Goal: Task Accomplishment & Management: Use online tool/utility

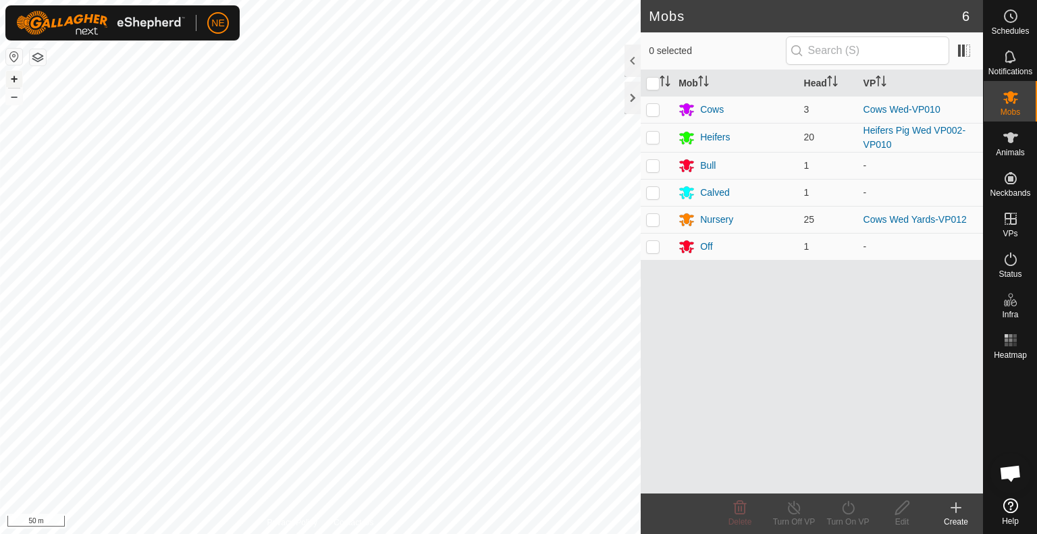
click at [11, 78] on button "+" at bounding box center [14, 79] width 16 height 16
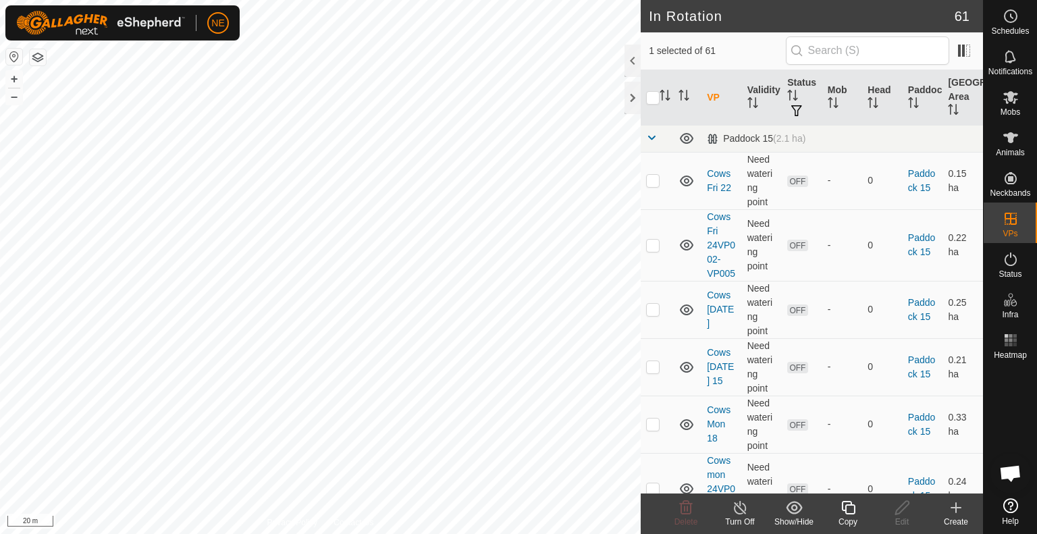
click at [846, 509] on icon at bounding box center [848, 508] width 14 height 14
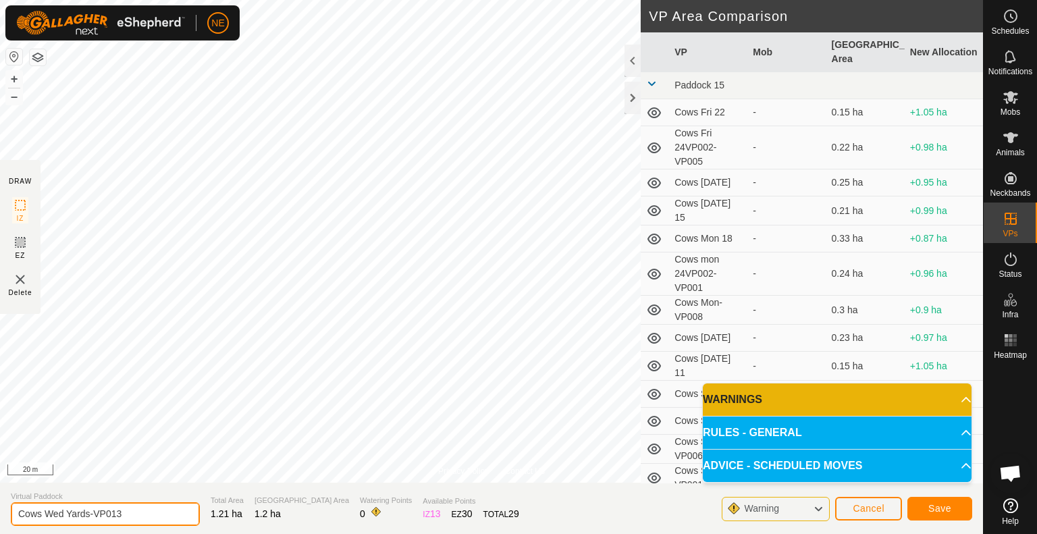
click at [60, 514] on input "Cows Wed Yards-VP013" at bounding box center [105, 514] width 189 height 24
type input "Cows Thurs Yards-VP013"
click at [939, 512] on span "Save" at bounding box center [940, 508] width 23 height 11
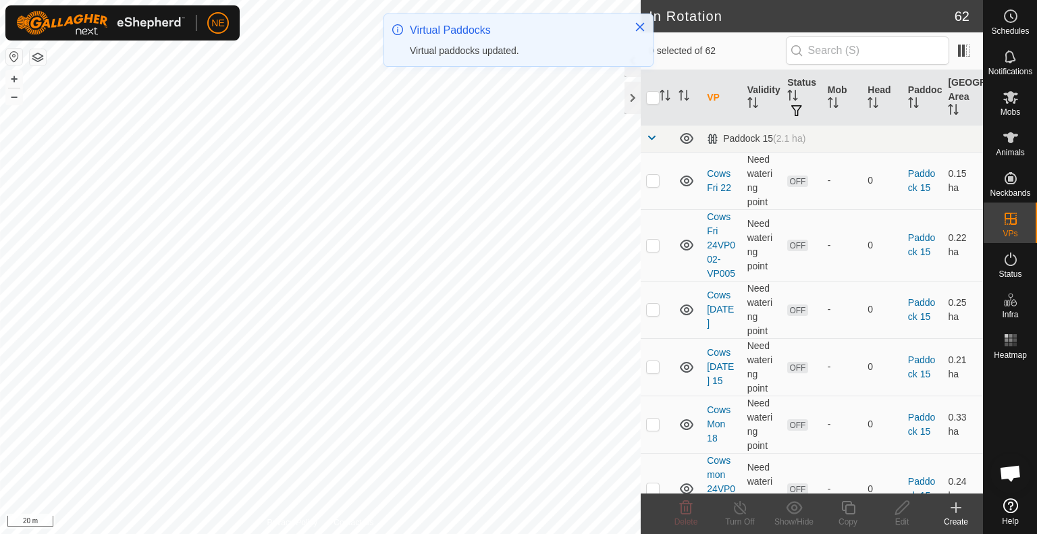
click at [962, 523] on div "Create" at bounding box center [956, 522] width 54 height 12
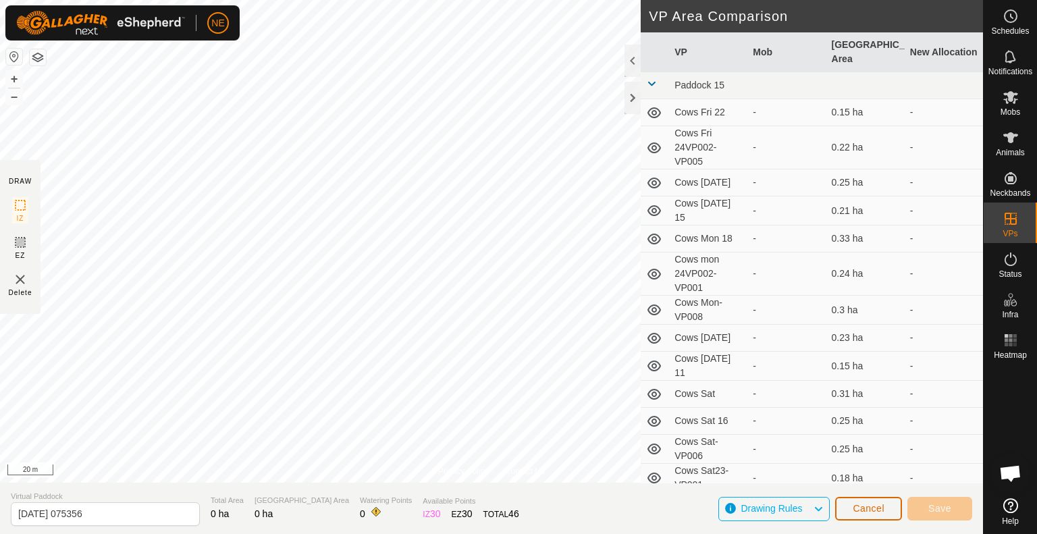
click at [868, 507] on span "Cancel" at bounding box center [869, 508] width 32 height 11
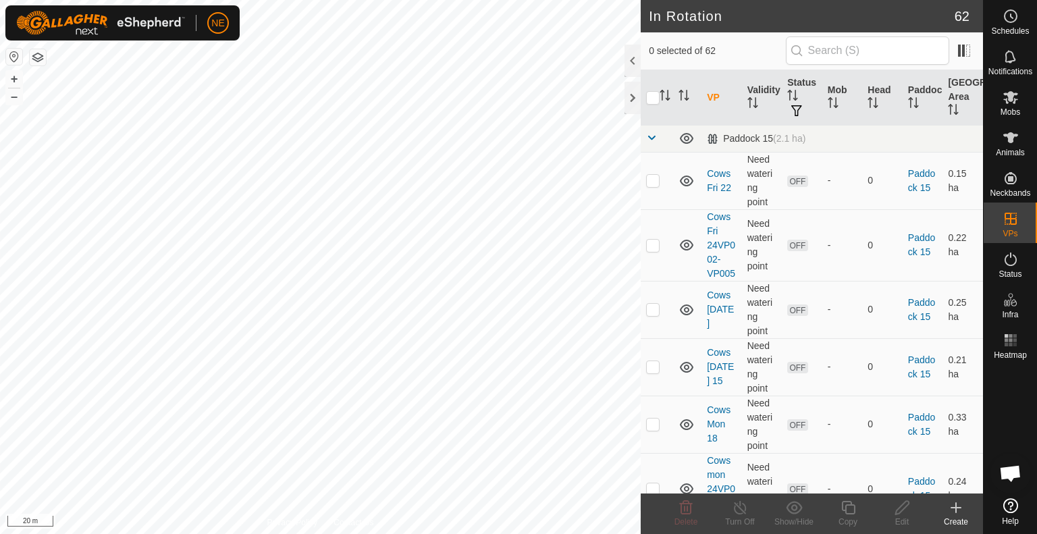
click at [956, 515] on icon at bounding box center [956, 508] width 16 height 16
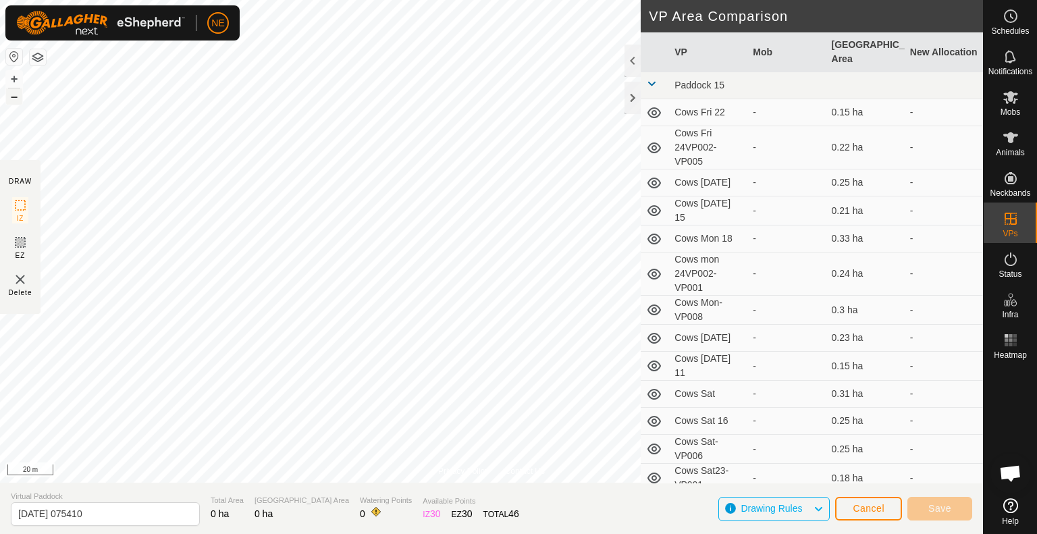
click at [16, 97] on button "–" at bounding box center [14, 96] width 16 height 16
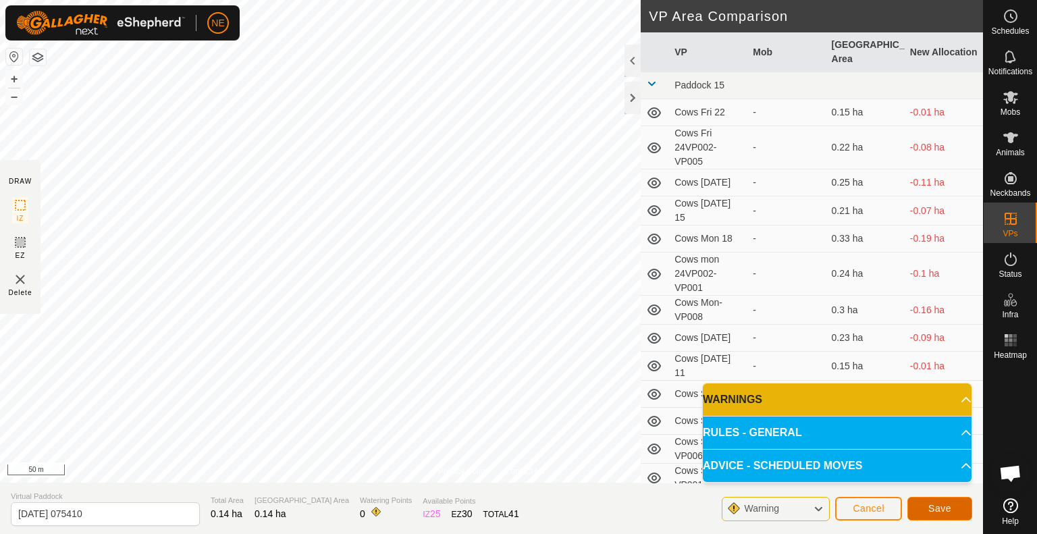
click at [948, 509] on span "Save" at bounding box center [940, 508] width 23 height 11
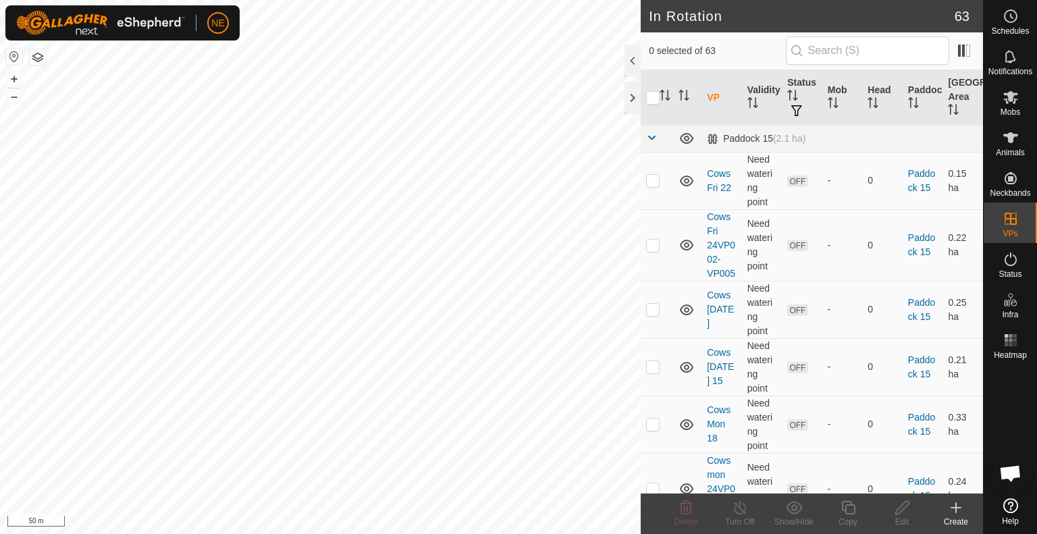
checkbox input "true"
click at [16, 82] on button "+" at bounding box center [14, 79] width 16 height 16
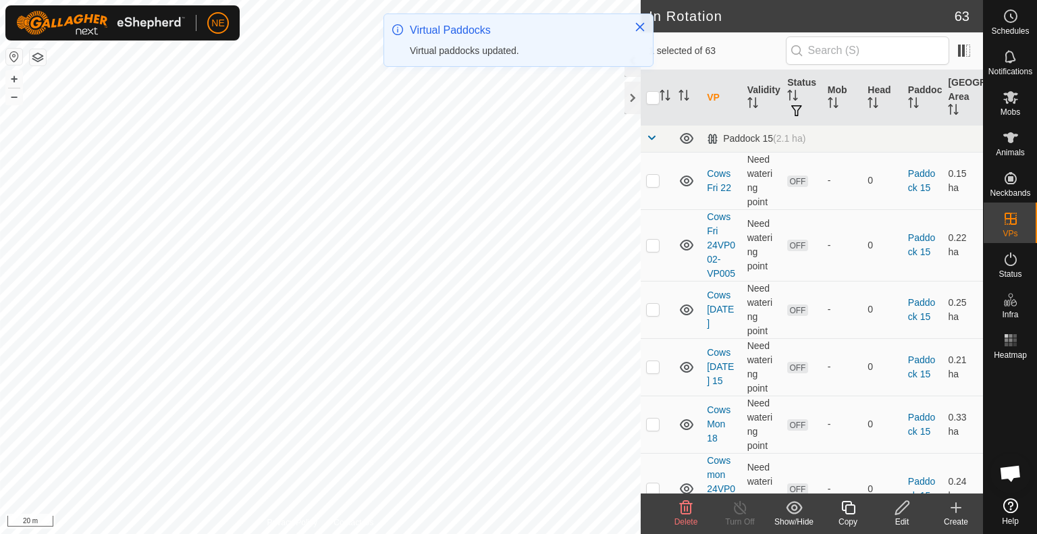
click at [906, 514] on icon at bounding box center [902, 508] width 17 height 16
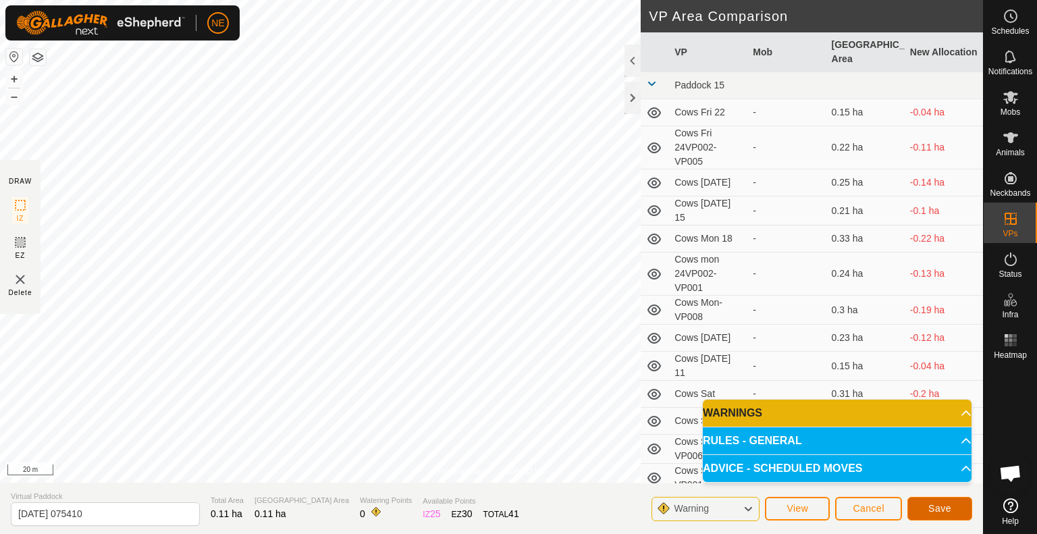
click at [943, 503] on span "Save" at bounding box center [940, 508] width 23 height 11
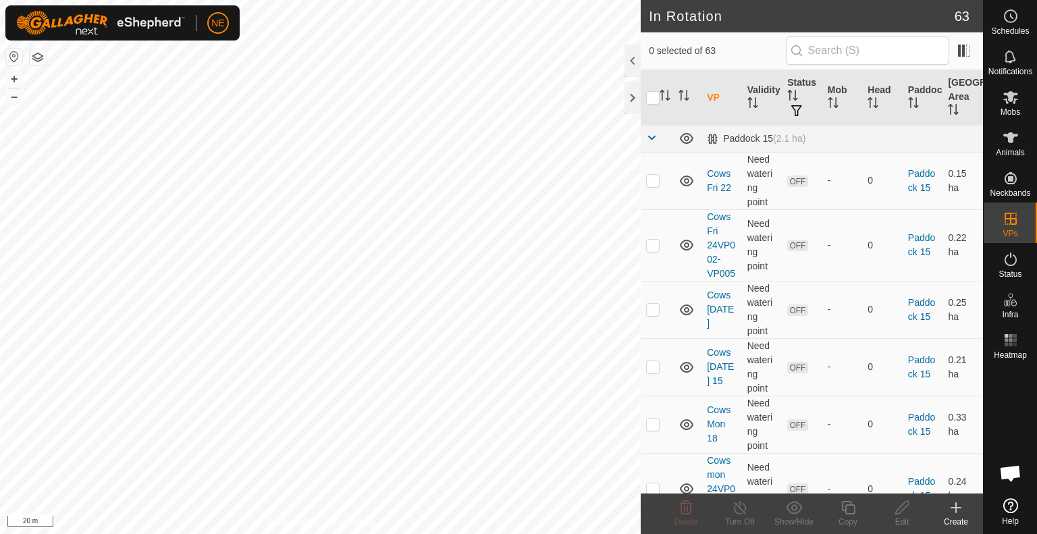
checkbox input "true"
click at [855, 523] on div "Copy" at bounding box center [848, 522] width 54 height 12
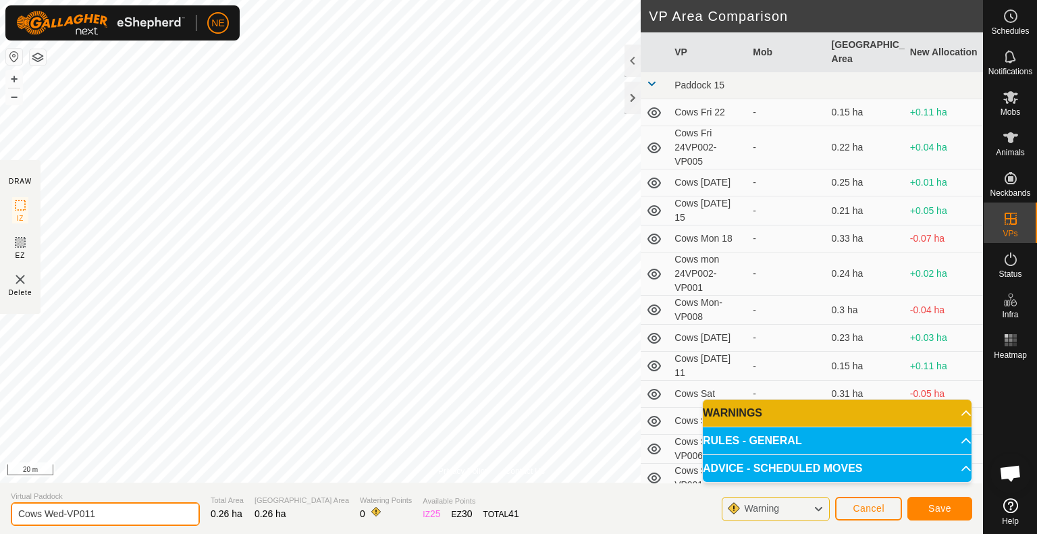
click at [63, 513] on input "Cows Wed-VP011" at bounding box center [105, 514] width 189 height 24
type input "Cows Thurs-VP011"
click at [933, 506] on span "Save" at bounding box center [940, 508] width 23 height 11
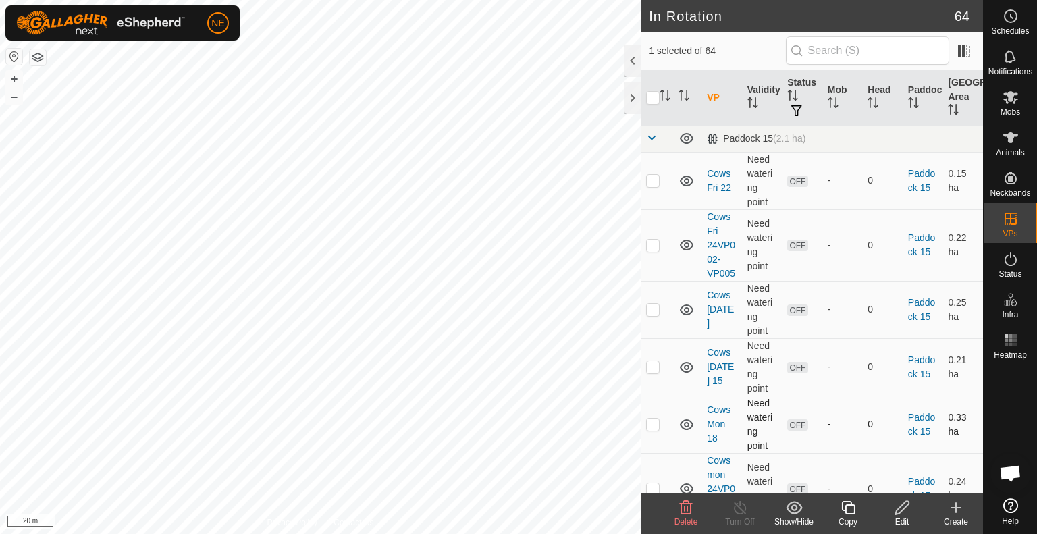
checkbox input "false"
checkbox input "true"
click at [847, 519] on div "Copy" at bounding box center [848, 522] width 54 height 12
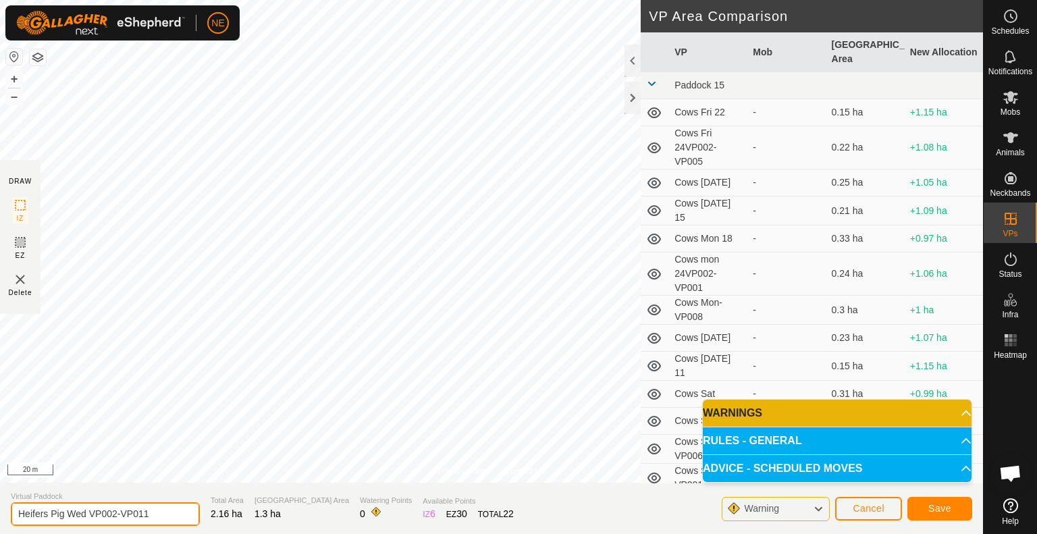
click at [179, 515] on input "Heifers Pig Wed VP002-VP011" at bounding box center [105, 514] width 189 height 24
type input "Thurs Move"
click at [943, 510] on span "Save" at bounding box center [940, 508] width 23 height 11
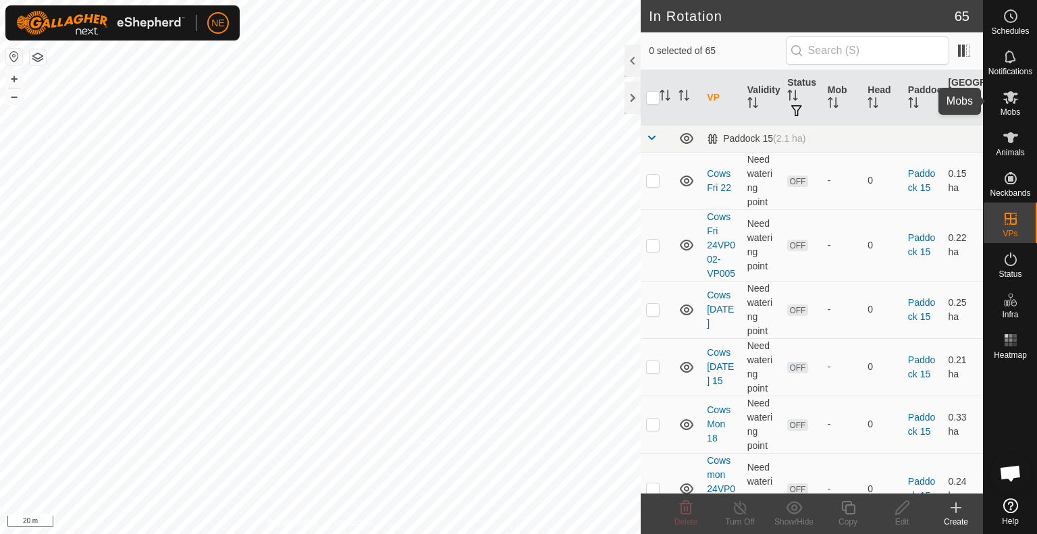
click at [1010, 111] on span "Mobs" at bounding box center [1011, 112] width 20 height 8
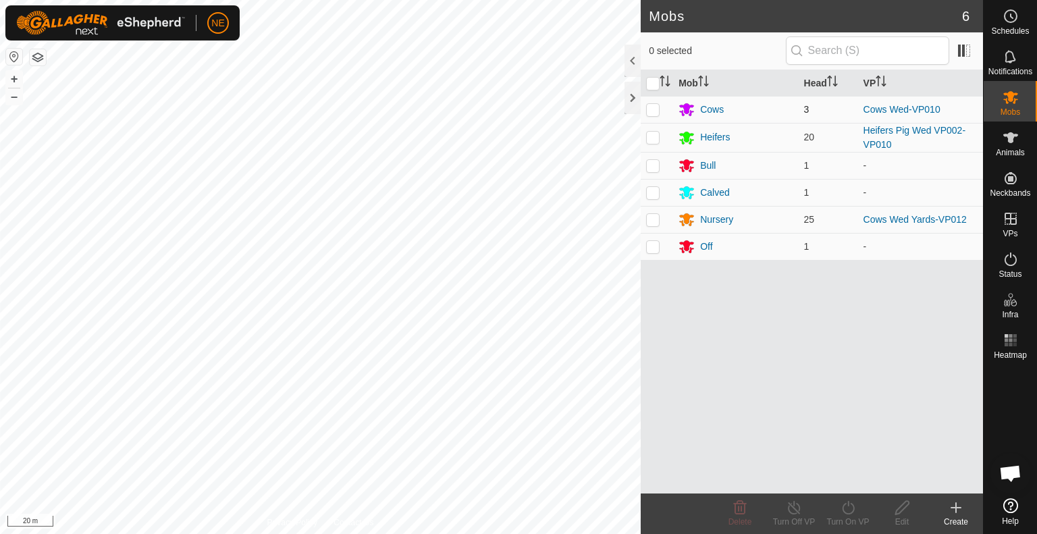
click at [650, 108] on p-checkbox at bounding box center [653, 109] width 14 height 11
checkbox input "true"
click at [845, 517] on div "Turn On VP" at bounding box center [848, 522] width 54 height 12
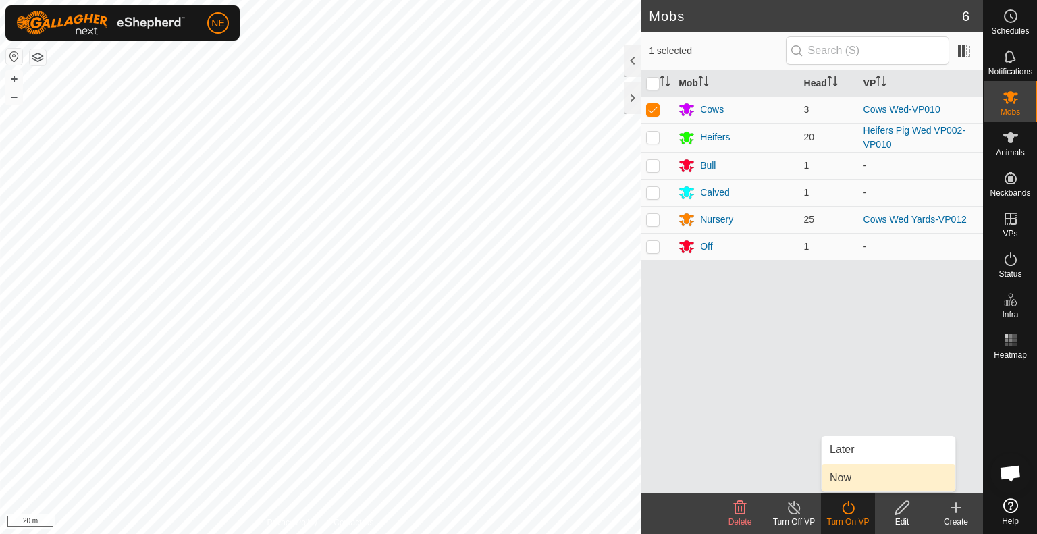
click at [840, 479] on link "Now" at bounding box center [889, 478] width 134 height 27
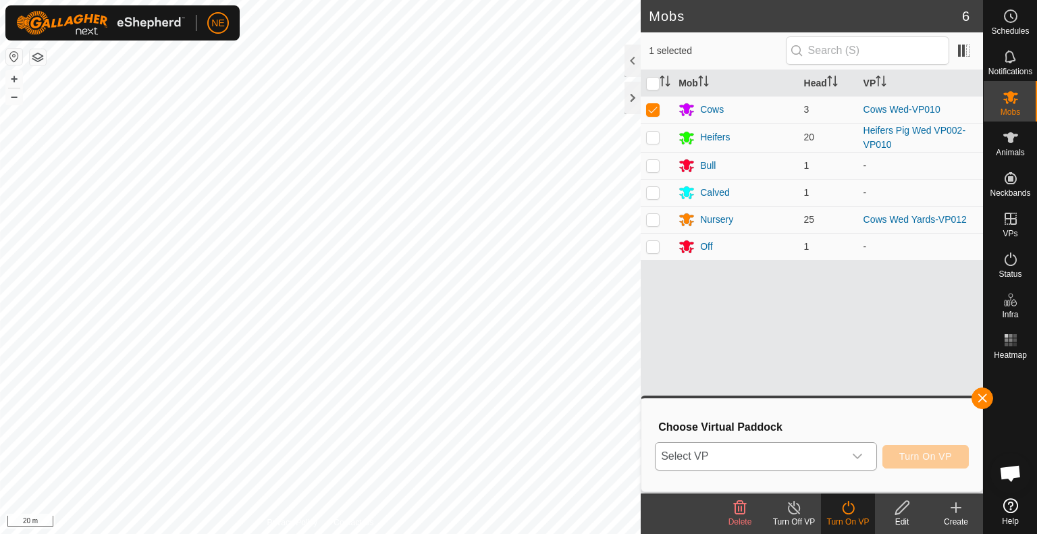
click at [860, 459] on icon "dropdown trigger" at bounding box center [857, 456] width 11 height 11
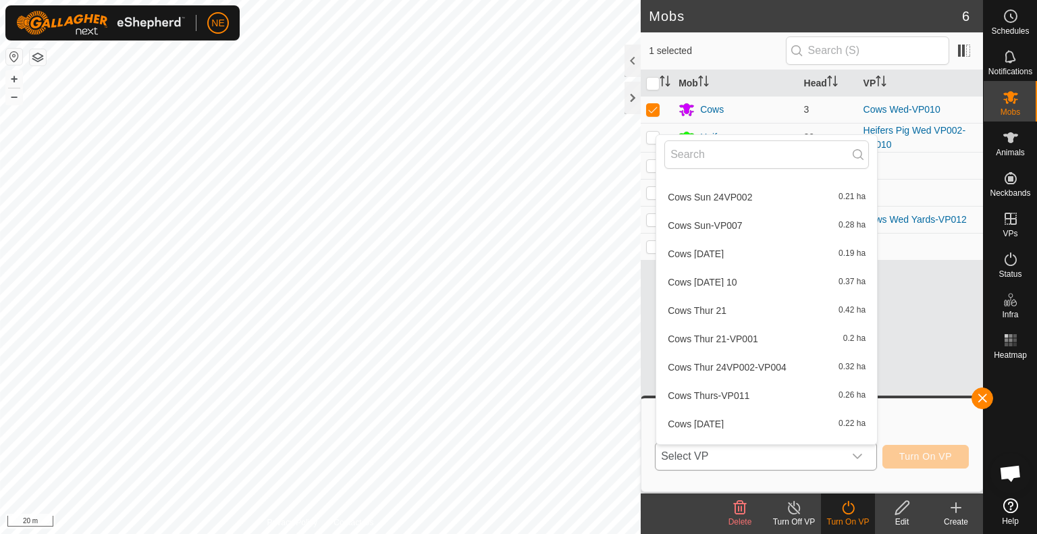
scroll to position [420, 0]
click at [747, 392] on li "Cows Thurs-VP011 0.26 ha" at bounding box center [766, 394] width 221 height 27
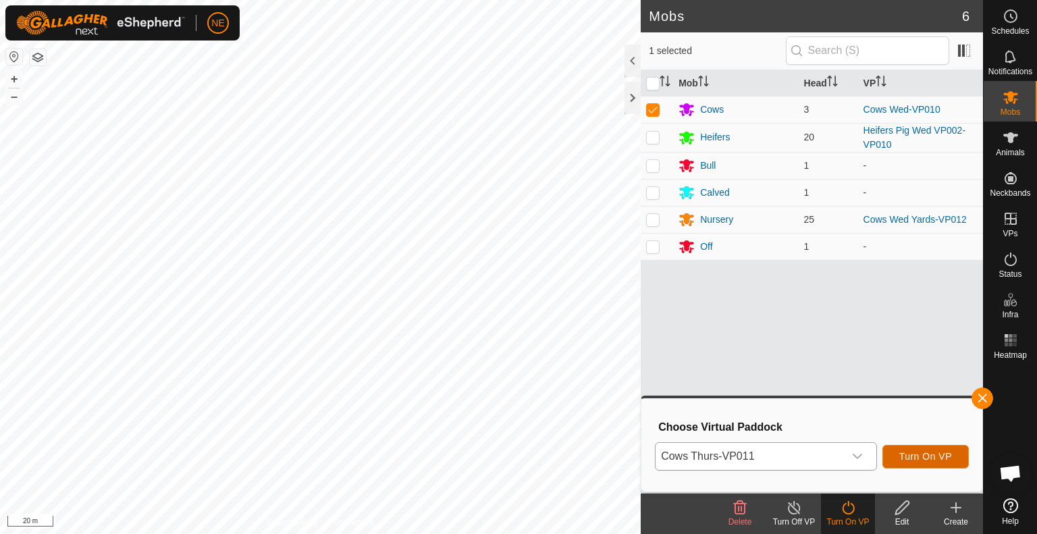
click at [906, 457] on span "Turn On VP" at bounding box center [926, 456] width 53 height 11
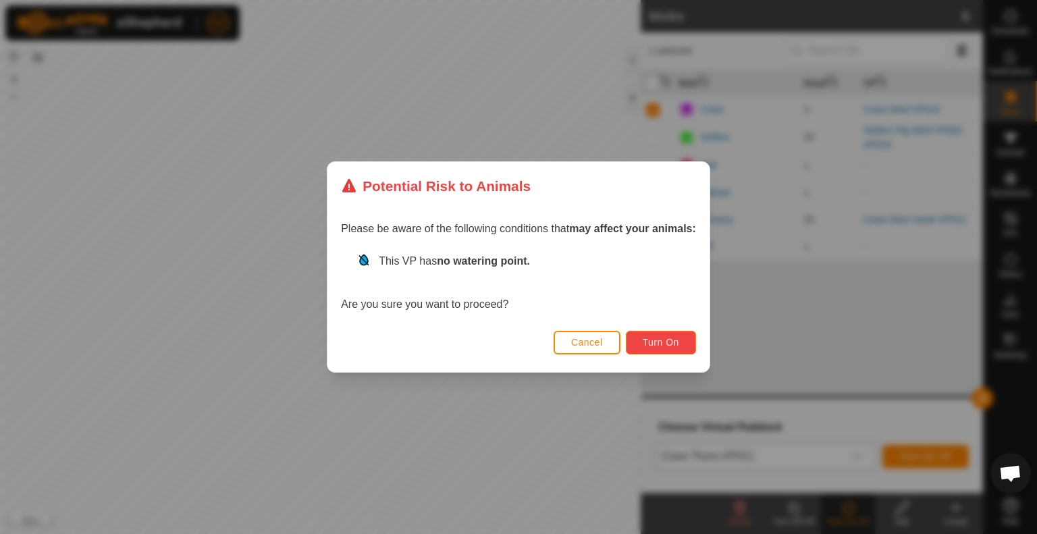
click at [660, 337] on span "Turn On" at bounding box center [661, 342] width 36 height 11
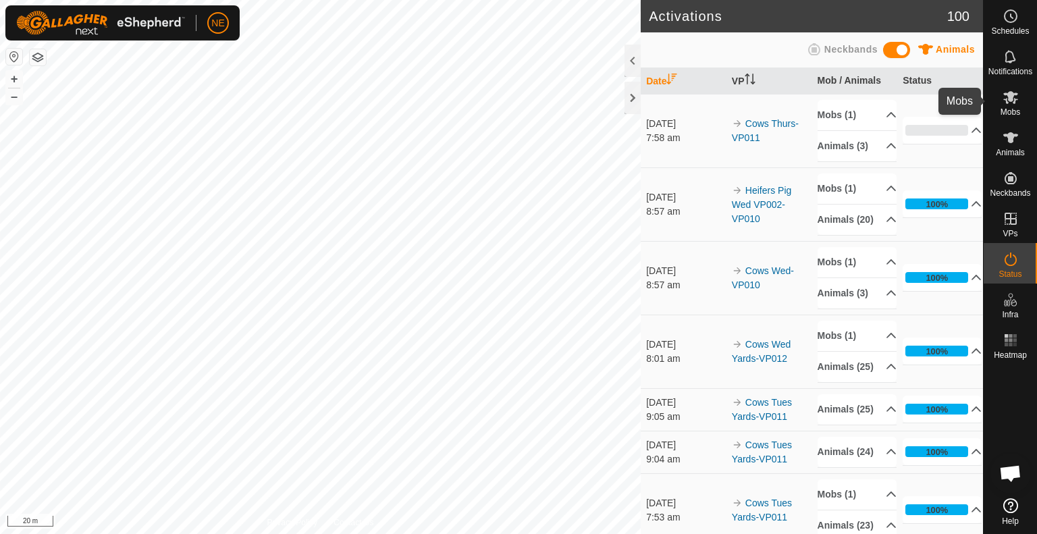
click at [1016, 92] on icon at bounding box center [1011, 97] width 16 height 16
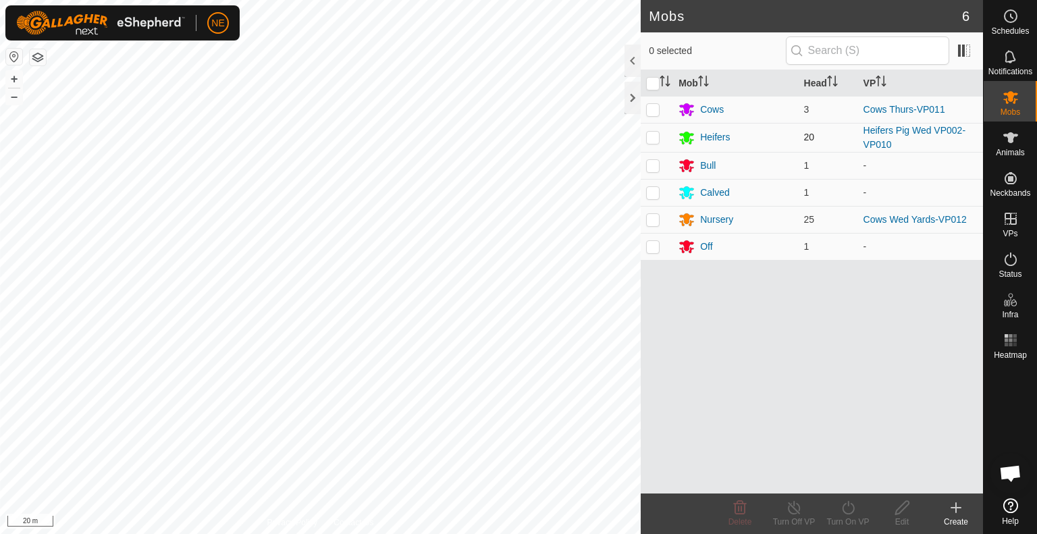
click at [654, 134] on p-checkbox at bounding box center [653, 137] width 14 height 11
checkbox input "true"
click at [850, 513] on icon at bounding box center [848, 508] width 12 height 14
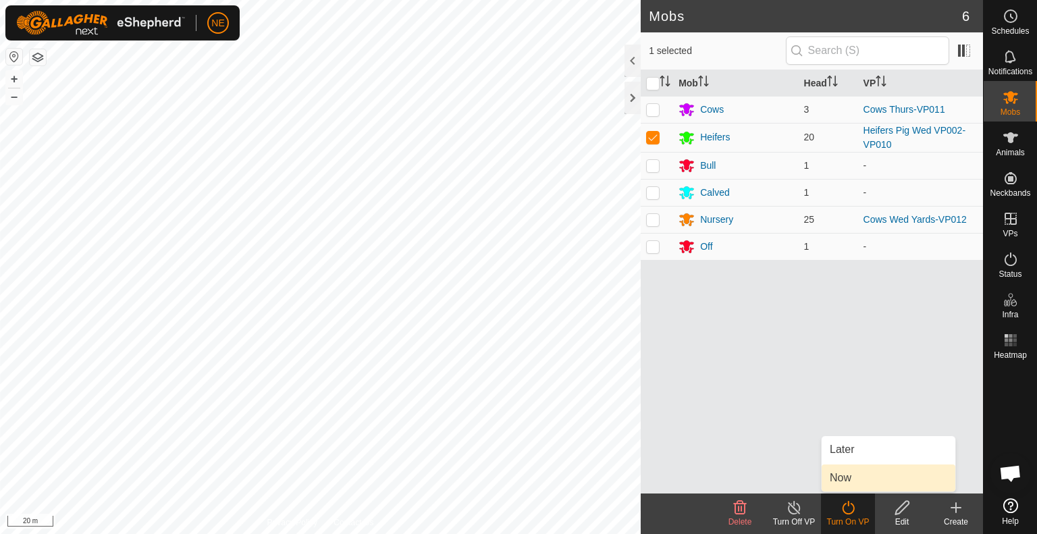
click at [840, 486] on link "Now" at bounding box center [889, 478] width 134 height 27
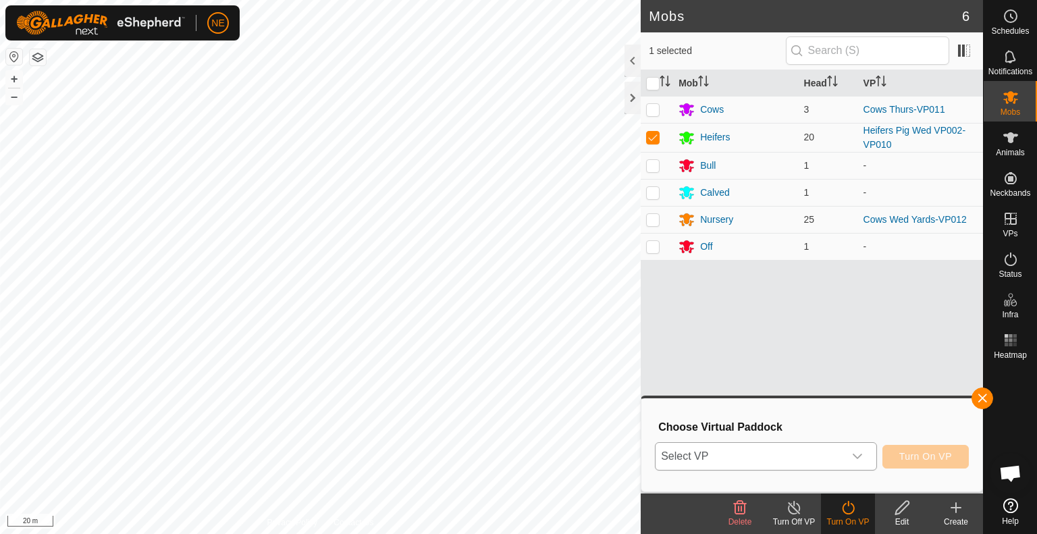
click at [862, 459] on icon "dropdown trigger" at bounding box center [857, 456] width 11 height 11
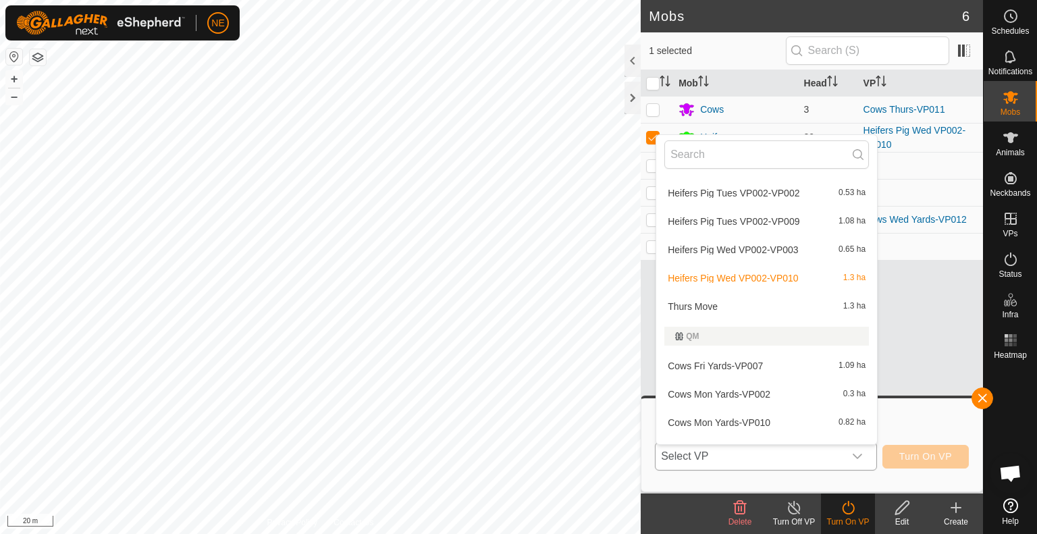
scroll to position [1402, 0]
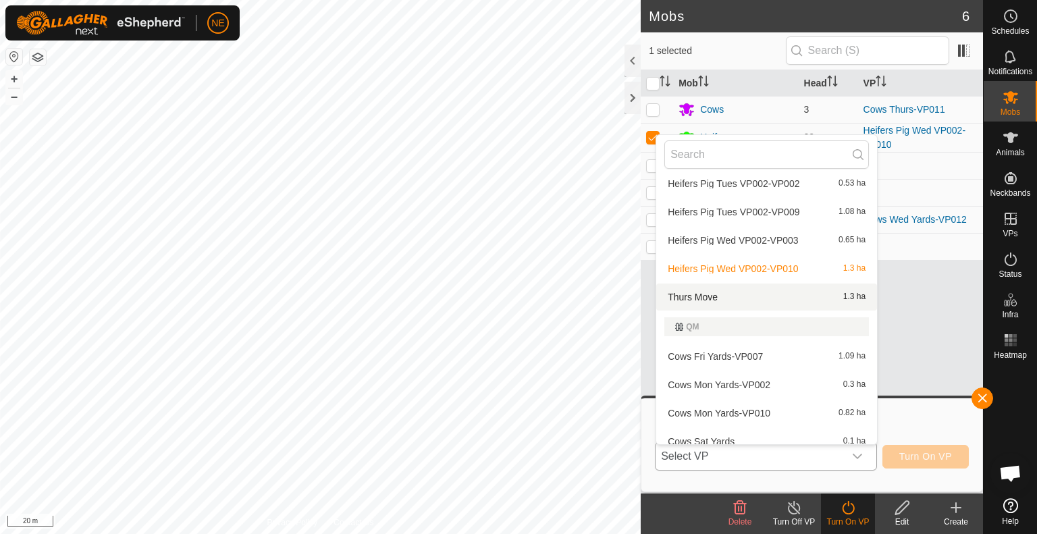
click at [713, 299] on li "Thurs Move 1.3 ha" at bounding box center [766, 297] width 221 height 27
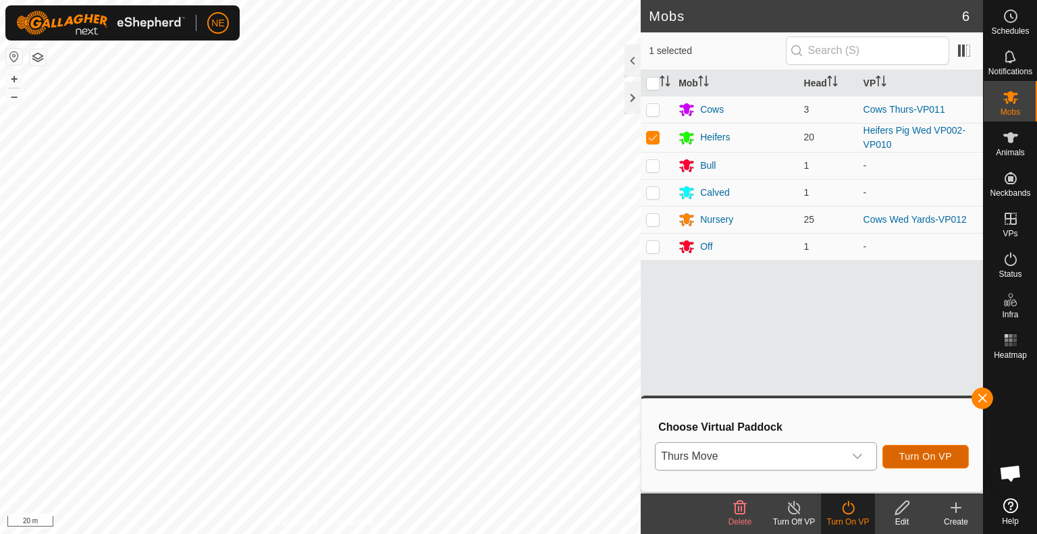
click at [902, 455] on span "Turn On VP" at bounding box center [926, 456] width 53 height 11
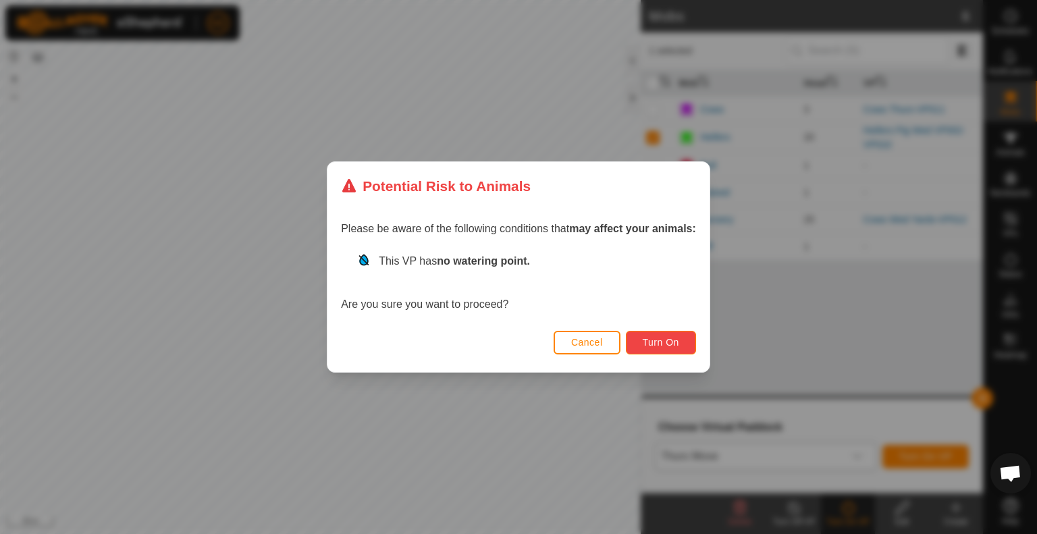
click at [653, 340] on span "Turn On" at bounding box center [661, 342] width 36 height 11
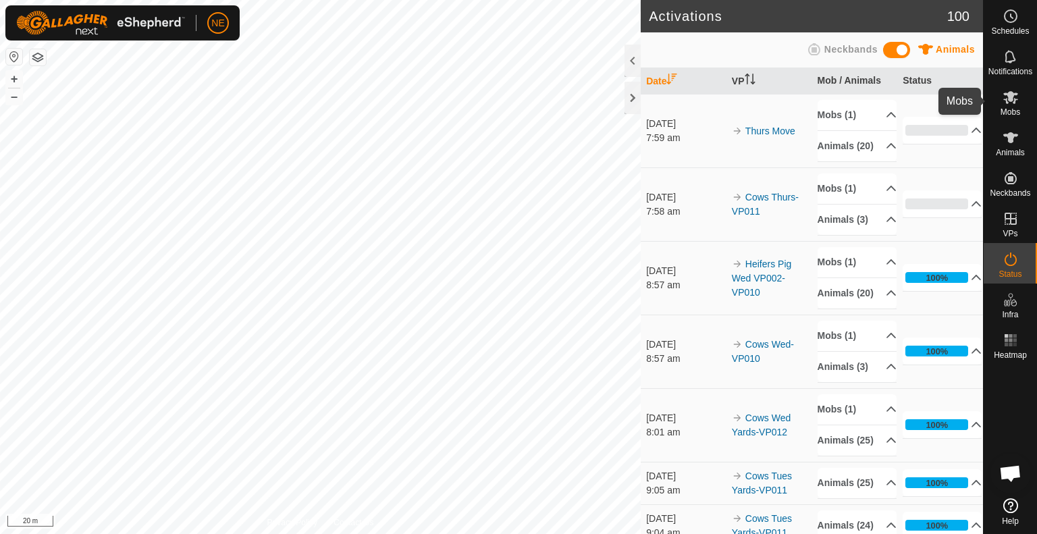
click at [1014, 99] on icon at bounding box center [1011, 97] width 15 height 13
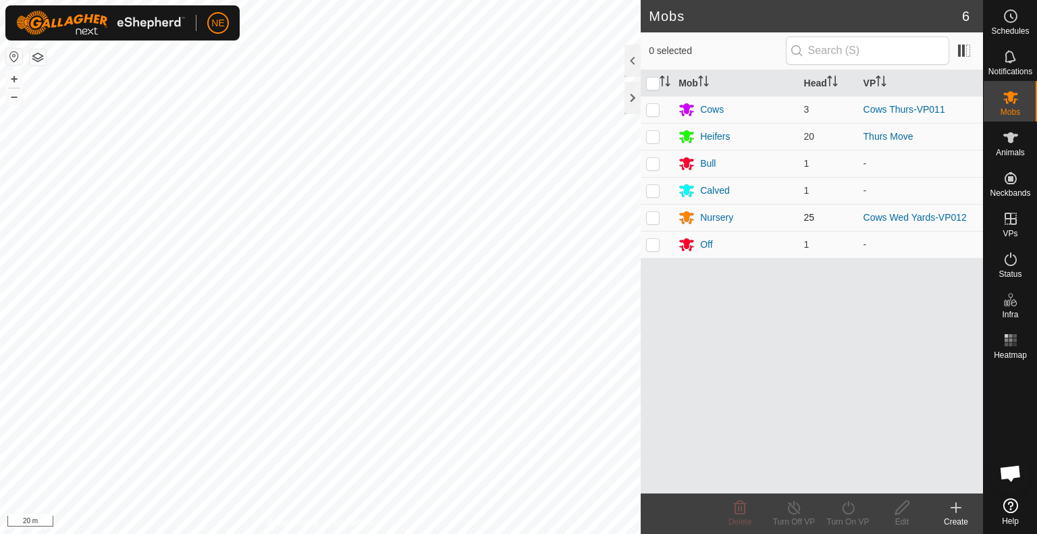
click at [646, 218] on td at bounding box center [657, 217] width 32 height 27
checkbox input "true"
click at [836, 510] on turn-on-svg-icon at bounding box center [848, 508] width 54 height 16
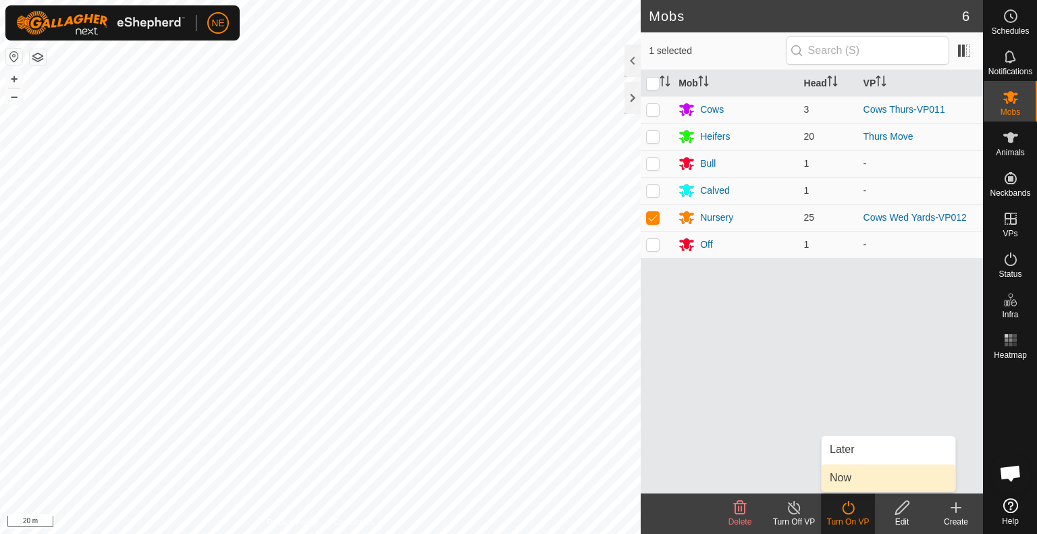
click at [854, 485] on link "Now" at bounding box center [889, 478] width 134 height 27
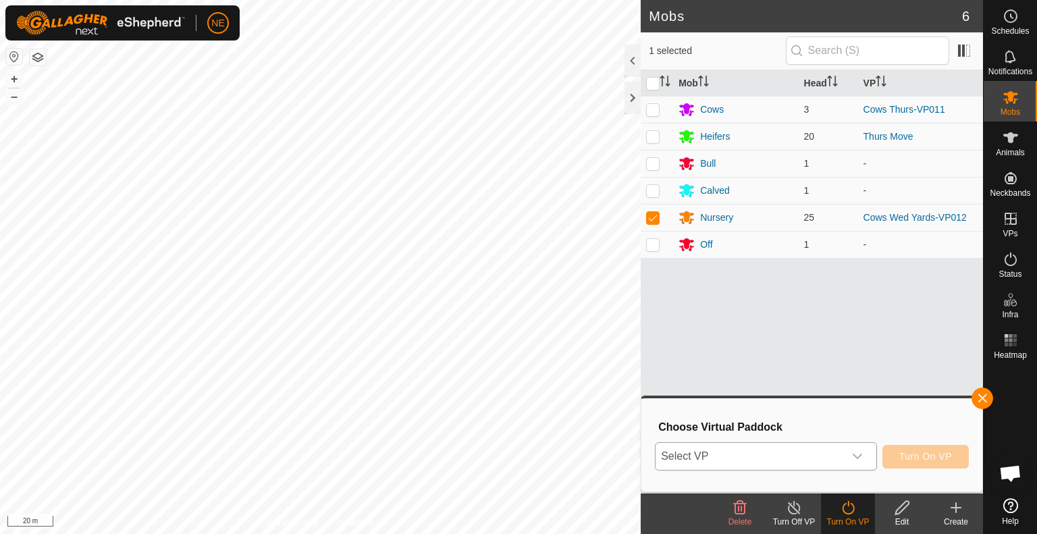
click at [860, 461] on icon "dropdown trigger" at bounding box center [857, 456] width 11 height 11
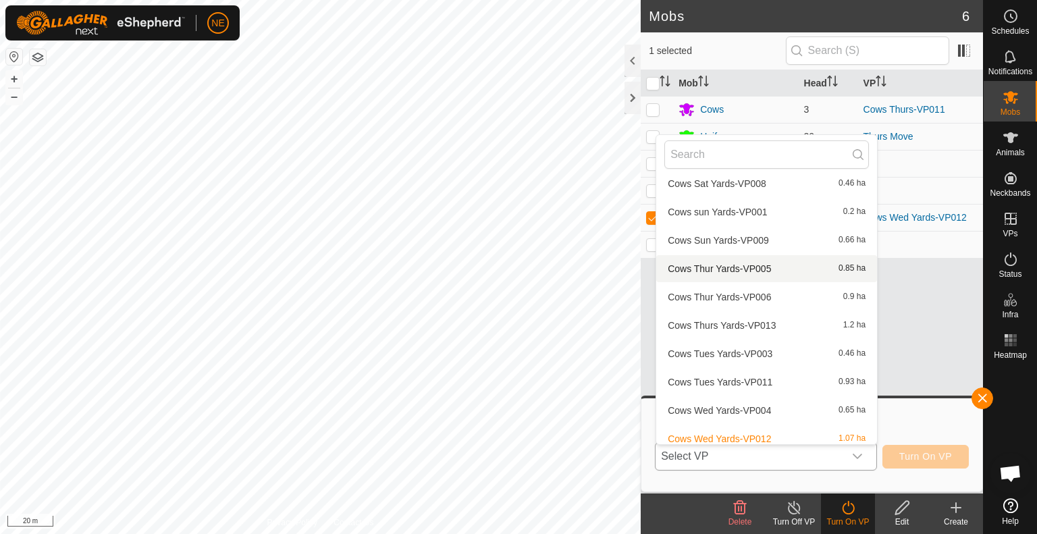
scroll to position [1696, 0]
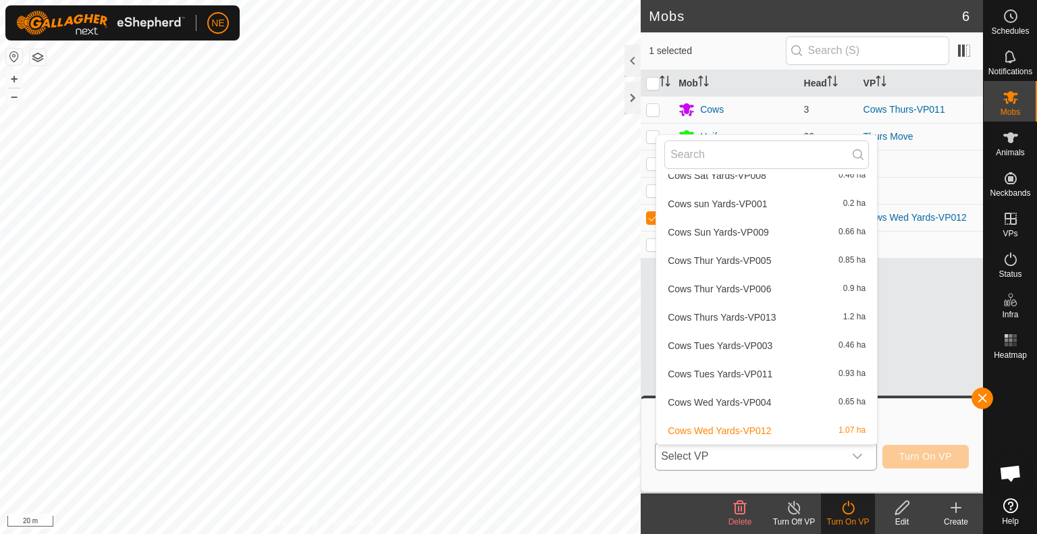
click at [735, 317] on li "Cows Thurs Yards-VP013 1.2 ha" at bounding box center [766, 317] width 221 height 27
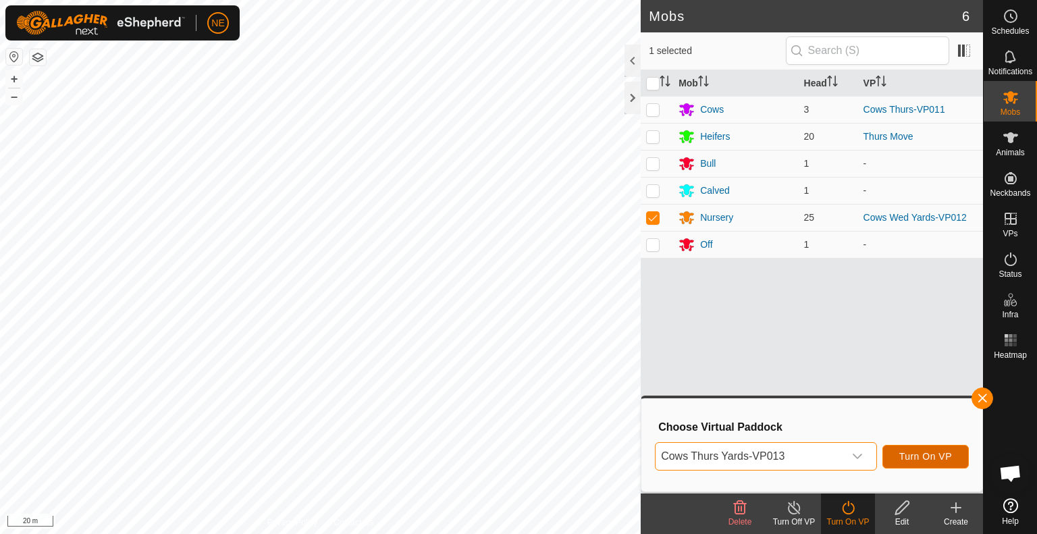
click at [906, 457] on span "Turn On VP" at bounding box center [926, 456] width 53 height 11
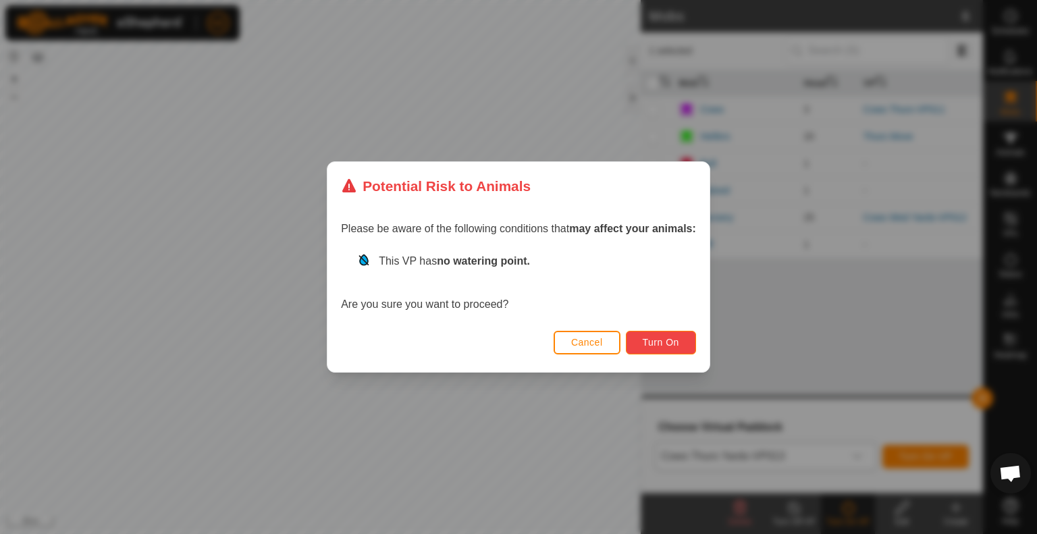
click at [673, 348] on span "Turn On" at bounding box center [661, 342] width 36 height 11
